Goal: Find specific page/section: Find specific page/section

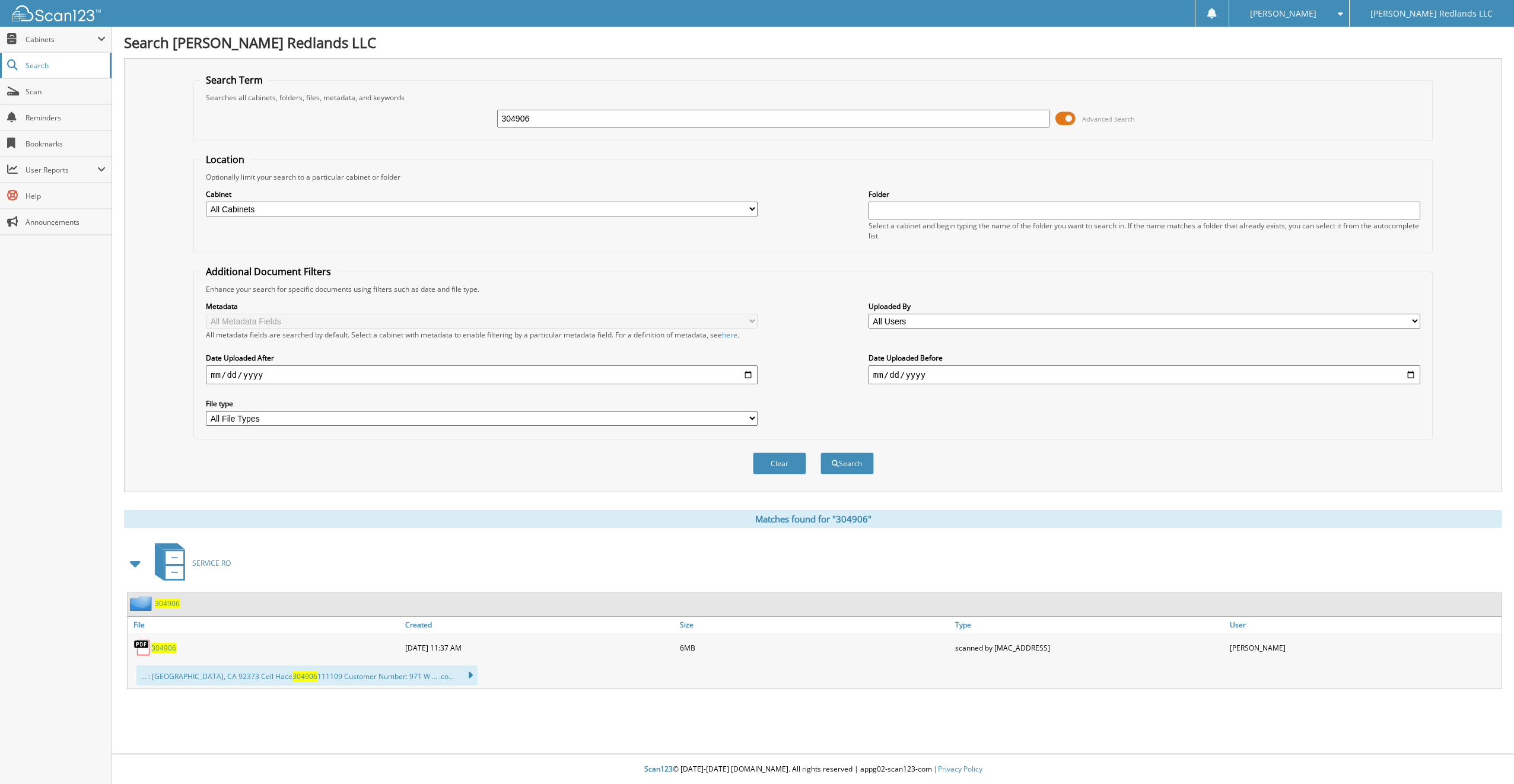
click at [51, 60] on span "Search" at bounding box center [64, 65] width 78 height 10
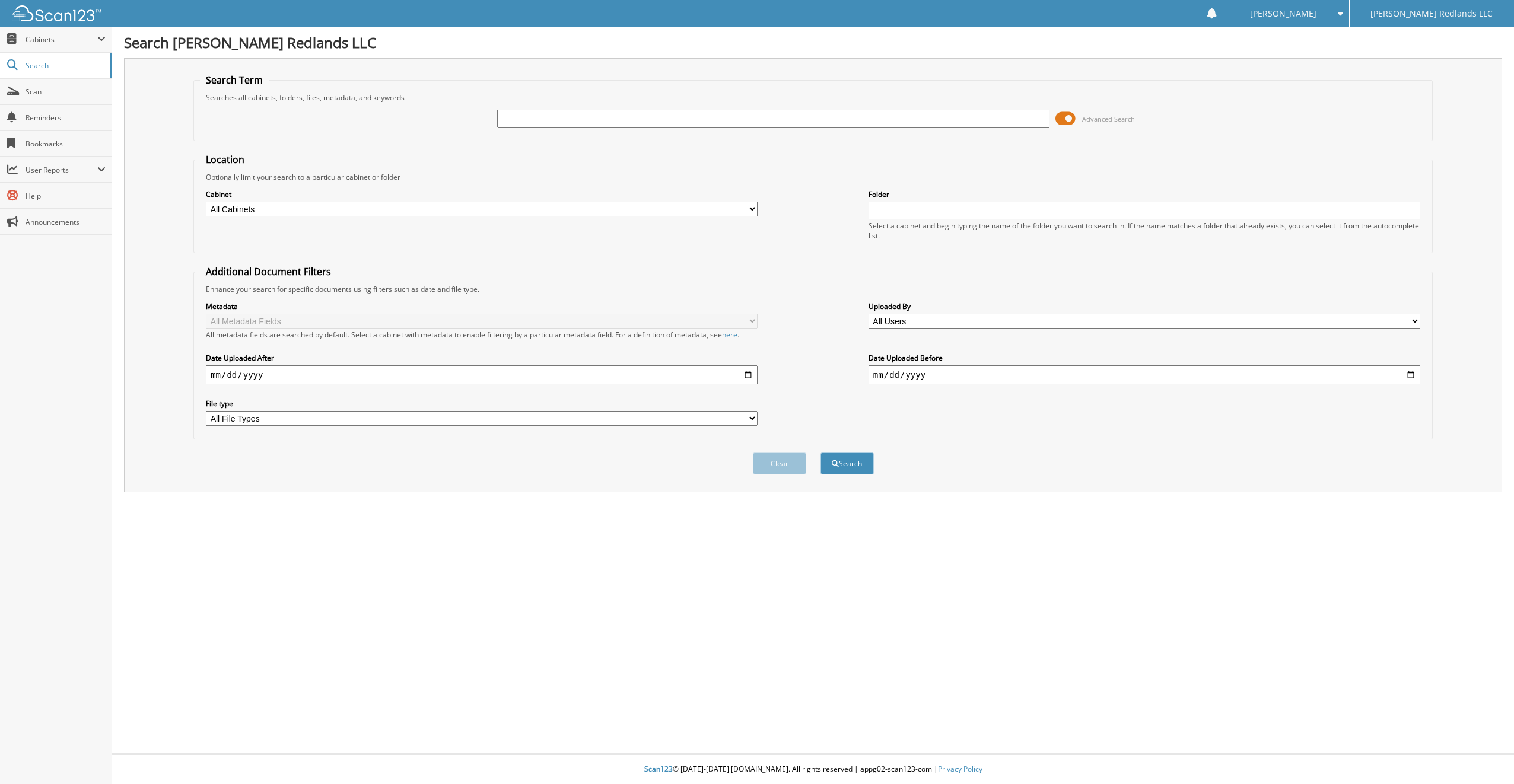
click at [753, 210] on select "All Cabinets CAR DEALS PARTS SERVICE RO Needs Filing" at bounding box center [482, 208] width 552 height 15
select select "33865"
click at [206, 201] on select "All Cabinets CAR DEALS PARTS SERVICE RO Needs Filing" at bounding box center [482, 208] width 552 height 15
click at [662, 128] on div at bounding box center [773, 119] width 552 height 20
click at [657, 124] on input "text" at bounding box center [773, 119] width 552 height 18
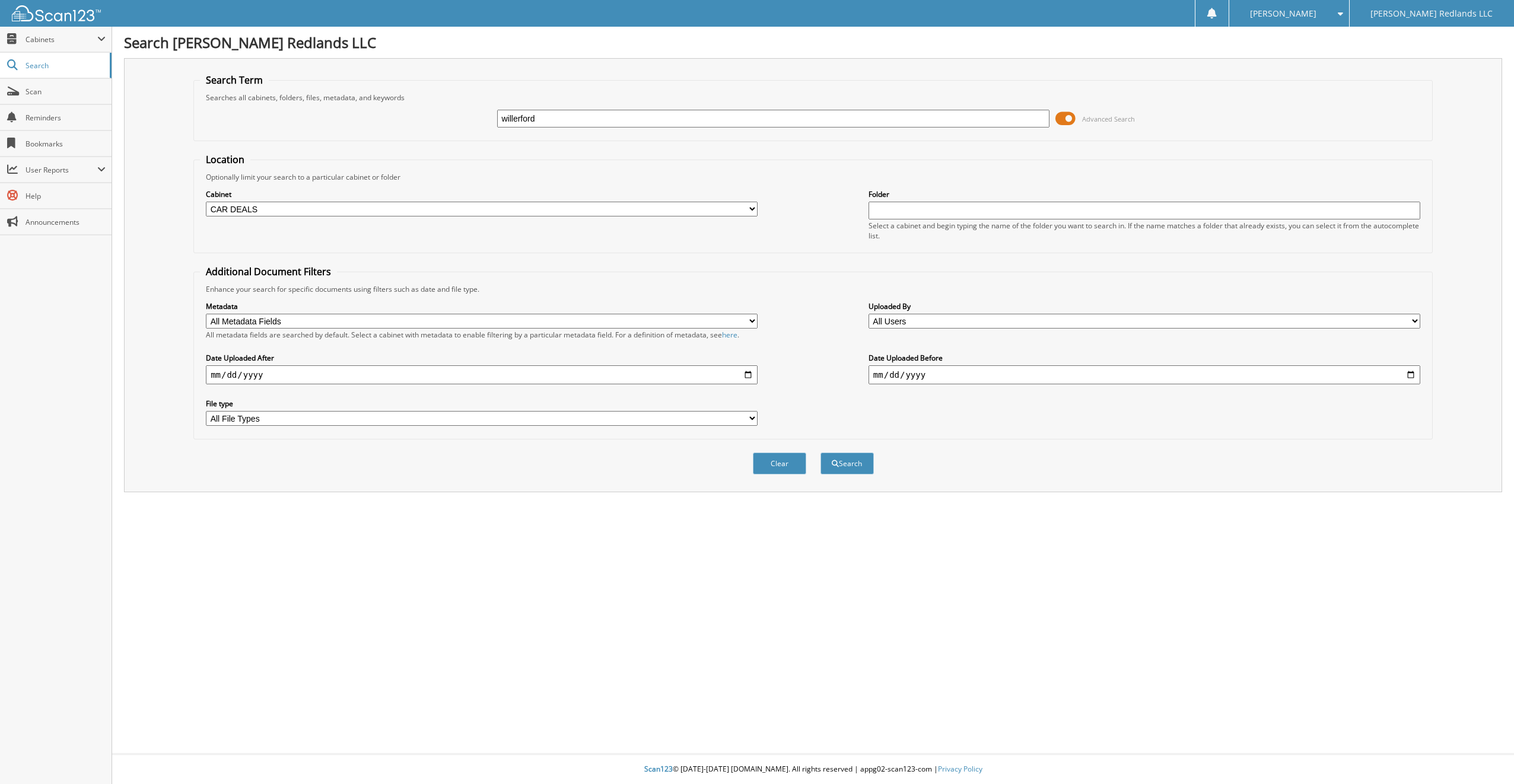
type input "willerford"
click at [821, 452] on button "Search" at bounding box center [847, 463] width 53 height 22
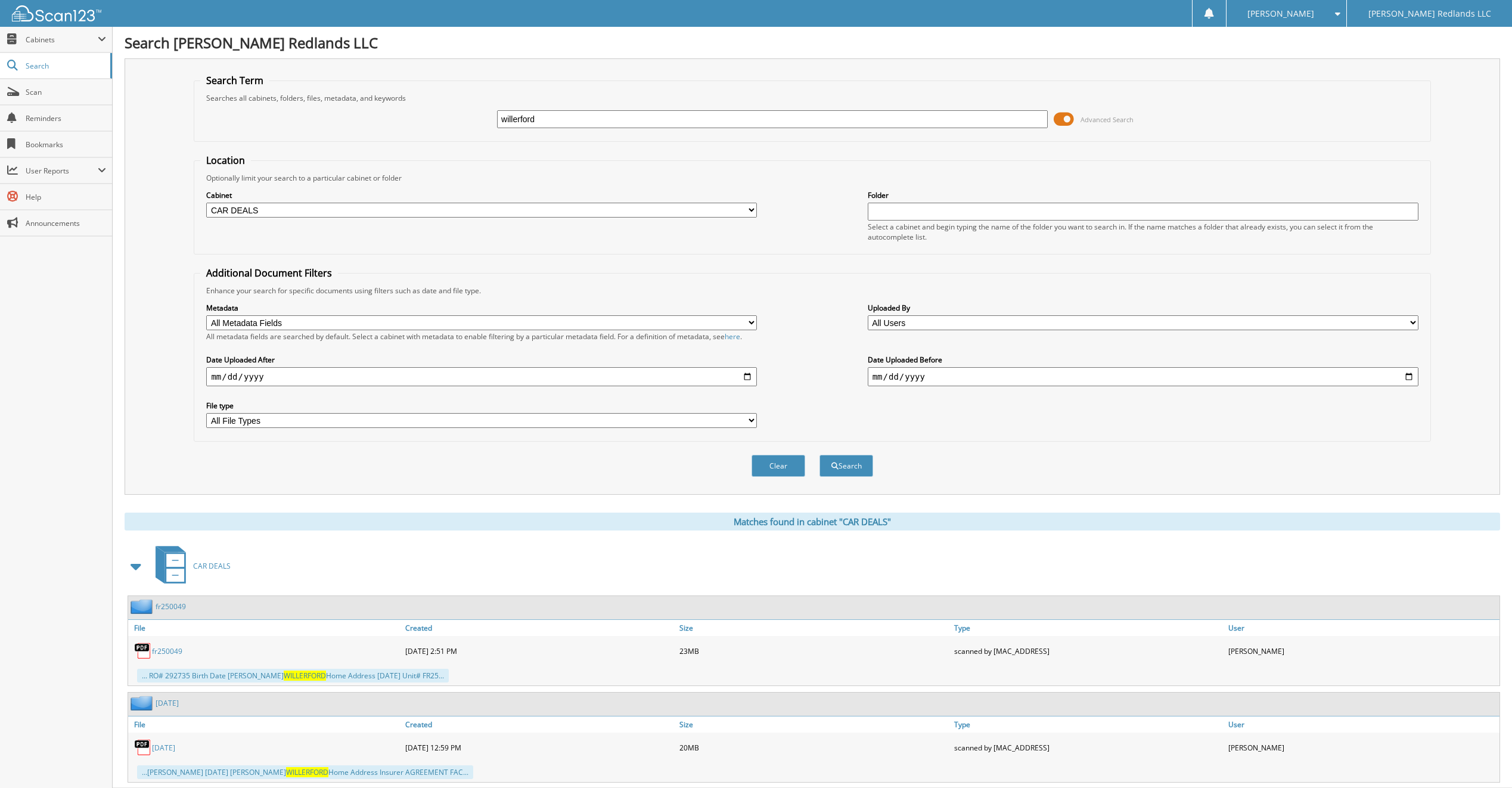
click at [167, 651] on link "fr250049" at bounding box center [167, 651] width 31 height 10
